Goal: Browse casually

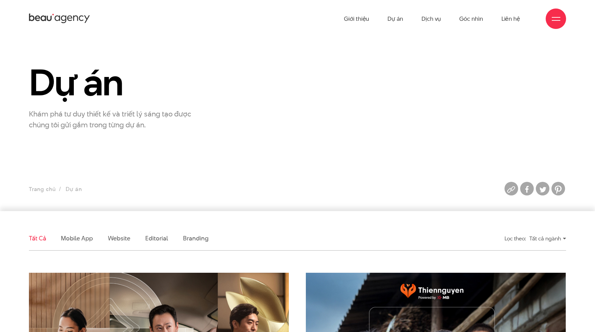
click at [396, 98] on div "Dự án Khám phá tư duy thiết kế và triết lý sáng tạo được chúng tôi gửi gắm tron…" at bounding box center [297, 96] width 554 height 67
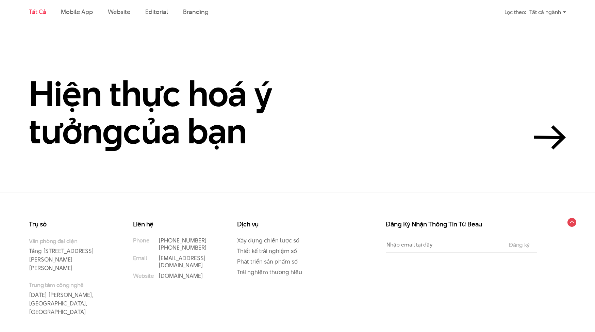
scroll to position [1813, 0]
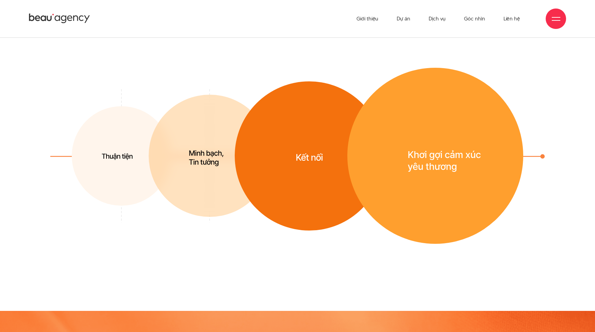
scroll to position [2109, 0]
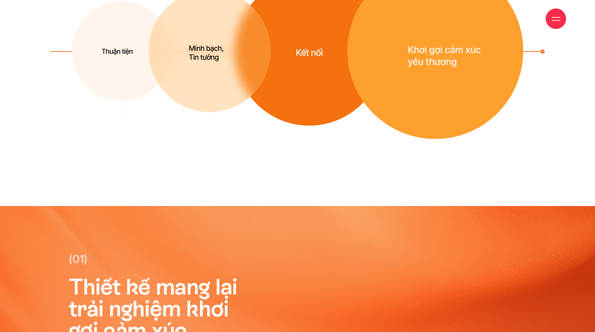
click at [199, 112] on img at bounding box center [210, 51] width 122 height 122
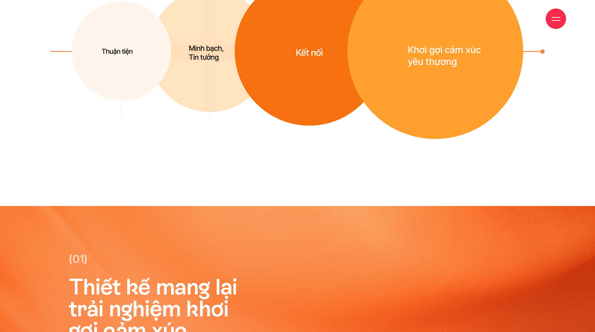
click at [90, 101] on img at bounding box center [121, 51] width 99 height 100
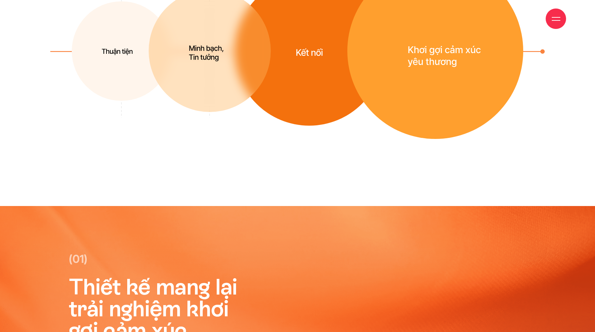
click at [191, 112] on img at bounding box center [210, 51] width 122 height 122
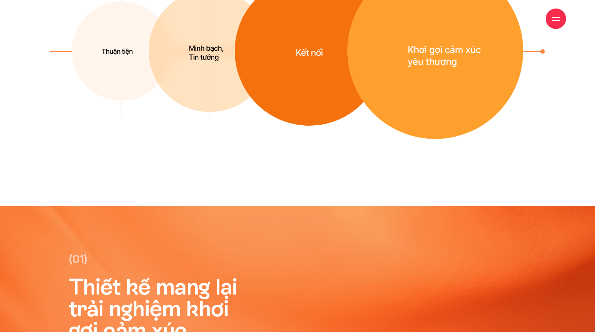
drag, startPoint x: 292, startPoint y: 148, endPoint x: 415, endPoint y: 151, distance: 123.2
click at [292, 126] on img at bounding box center [309, 51] width 149 height 149
click at [418, 139] on img at bounding box center [435, 51] width 176 height 176
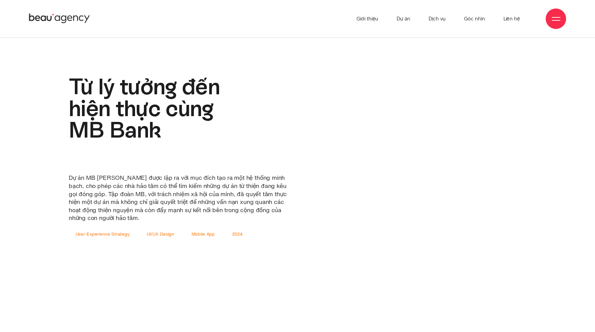
scroll to position [479, 0]
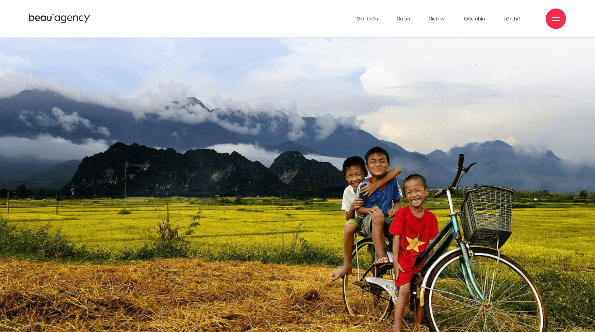
drag, startPoint x: 458, startPoint y: 77, endPoint x: 465, endPoint y: 61, distance: 18.4
click at [472, 21] on link "Góc nhìn" at bounding box center [474, 18] width 21 height 37
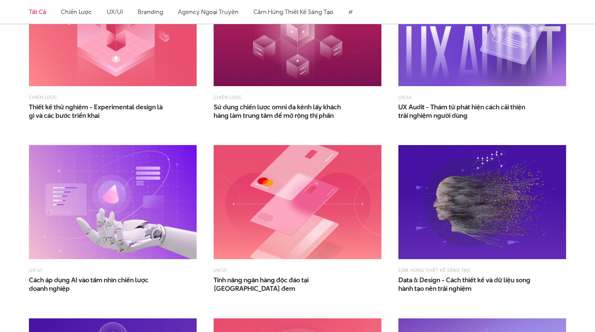
scroll to position [749, 0]
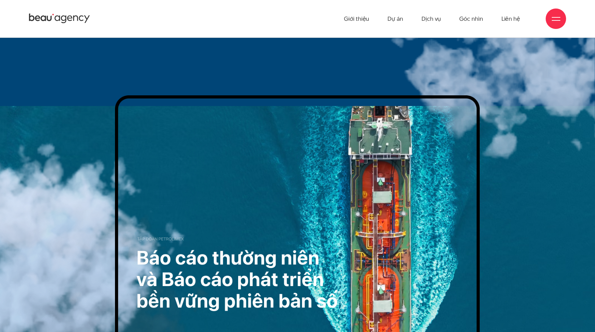
scroll to position [3558, 0]
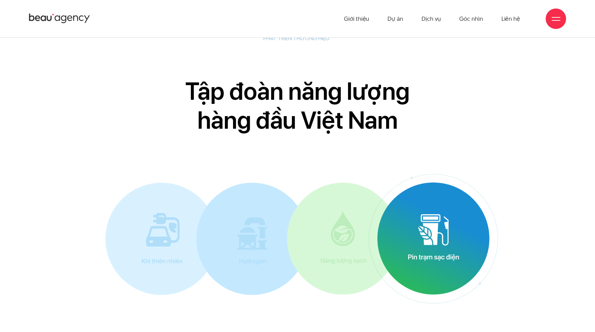
click at [428, 231] on img at bounding box center [433, 238] width 112 height 112
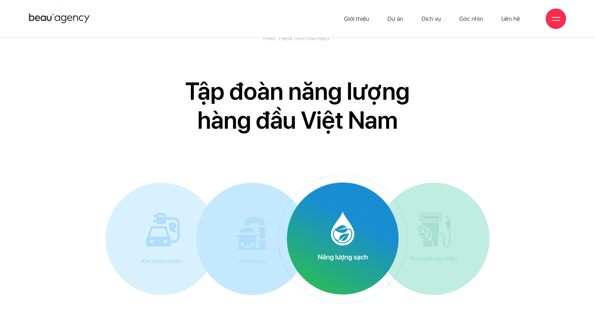
click at [353, 233] on img at bounding box center [343, 238] width 112 height 112
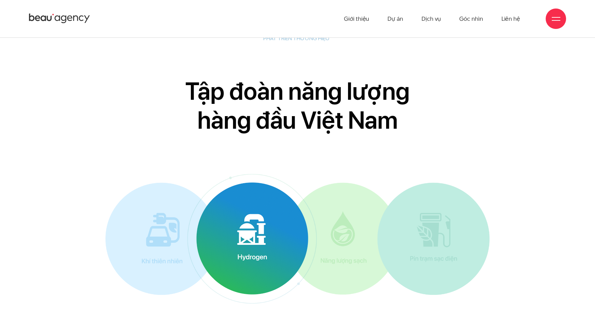
drag, startPoint x: 269, startPoint y: 240, endPoint x: 195, endPoint y: 239, distance: 74.5
click at [268, 240] on img at bounding box center [252, 238] width 112 height 112
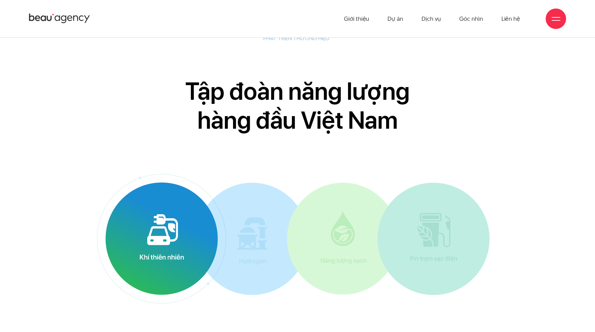
click at [170, 236] on img at bounding box center [161, 238] width 112 height 112
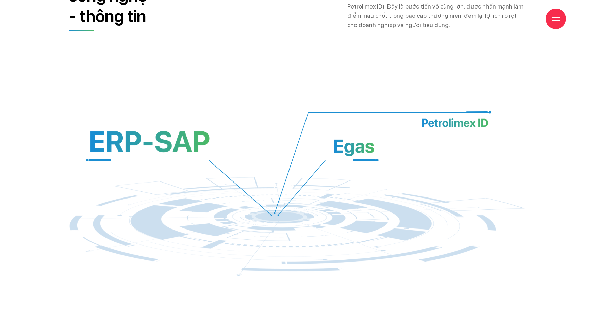
scroll to position [5566, 0]
